Goal: Task Accomplishment & Management: Use online tool/utility

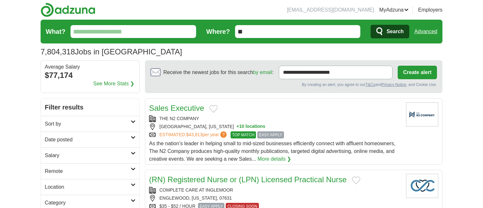
click at [160, 33] on input "What?" at bounding box center [134, 31] width 126 height 13
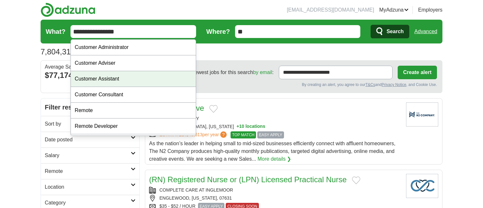
click at [142, 78] on div "Customer Assistant" at bounding box center [133, 79] width 125 height 16
type input "**********"
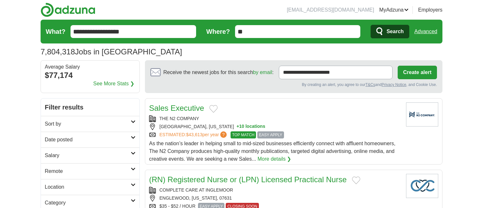
click at [252, 32] on input "**" at bounding box center [298, 31] width 126 height 13
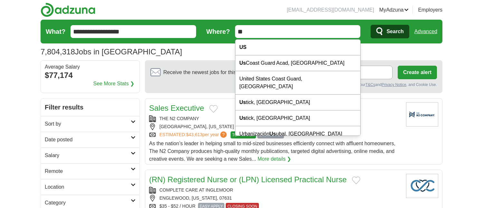
click at [395, 33] on span "Search" at bounding box center [395, 31] width 17 height 13
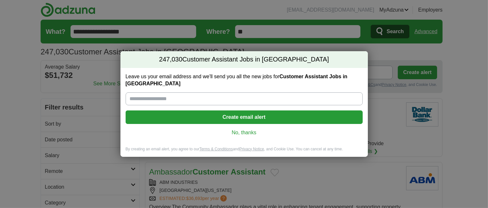
click at [248, 129] on link "No, thanks" at bounding box center [244, 132] width 227 height 7
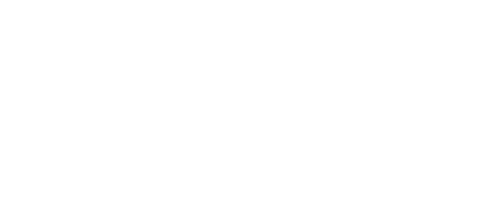
scroll to position [1063, 0]
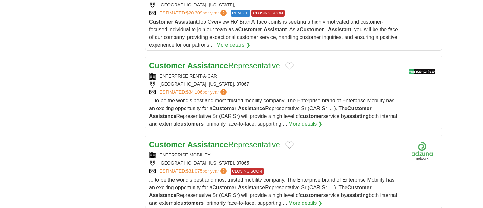
scroll to position [612, 0]
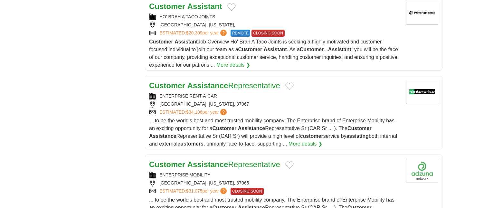
click at [201, 81] on strong "Assistance" at bounding box center [207, 85] width 41 height 9
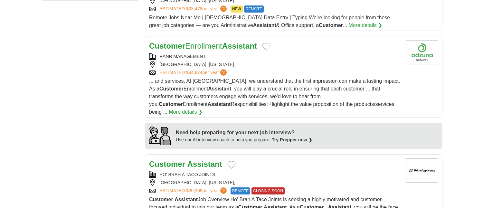
scroll to position [451, 0]
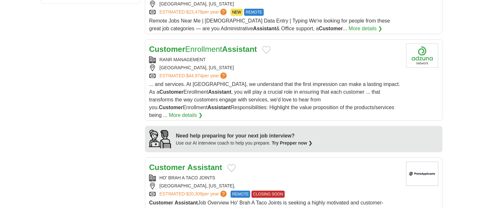
click at [212, 46] on link "Customer Enrollment Assistant" at bounding box center [203, 49] width 108 height 9
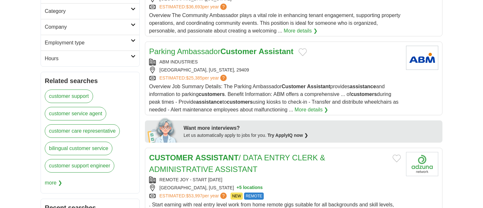
scroll to position [225, 0]
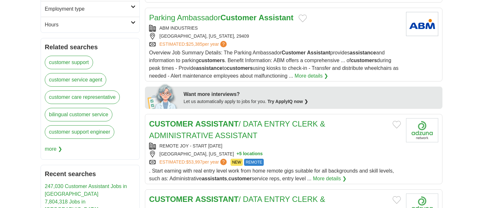
click at [222, 127] on strong "ASSISTANT" at bounding box center [217, 124] width 43 height 9
